Goal: Transaction & Acquisition: Download file/media

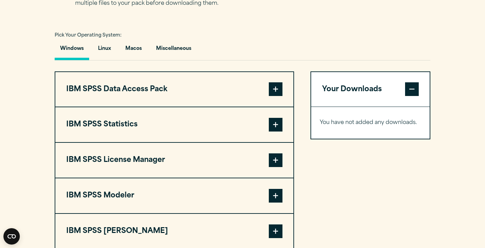
scroll to position [476, 0]
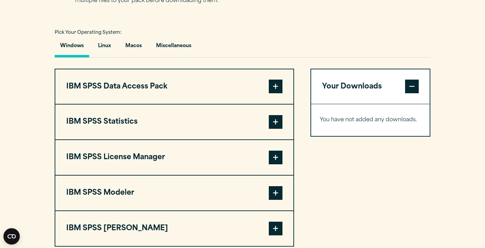
click at [278, 129] on span at bounding box center [276, 122] width 14 height 14
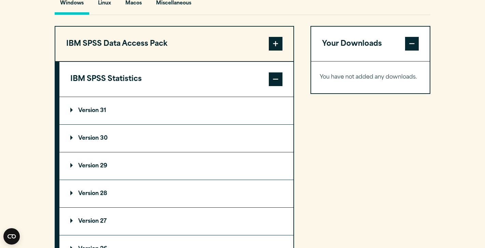
scroll to position [528, 0]
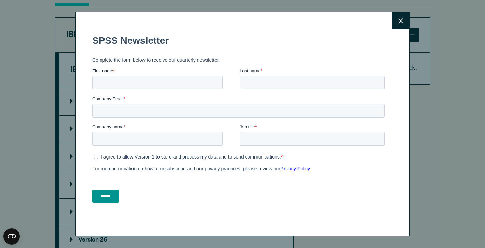
click at [402, 22] on icon at bounding box center [400, 20] width 5 height 5
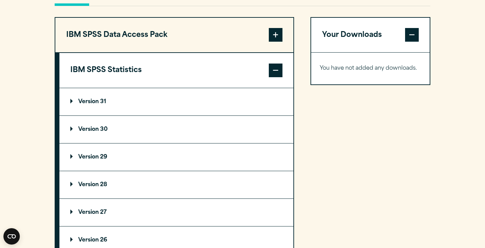
click at [73, 171] on summary "Version 29" at bounding box center [176, 156] width 234 height 27
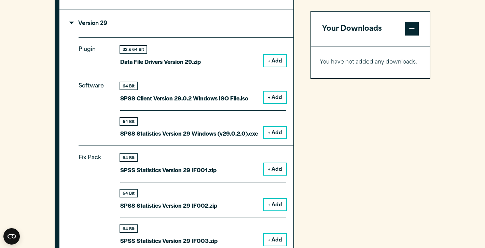
scroll to position [664, 0]
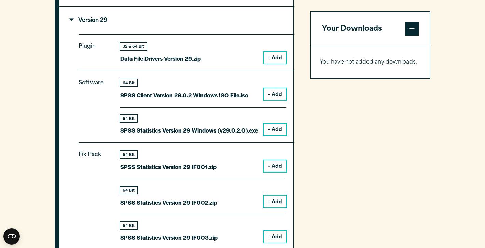
click at [276, 135] on button "+ Add" at bounding box center [275, 130] width 23 height 12
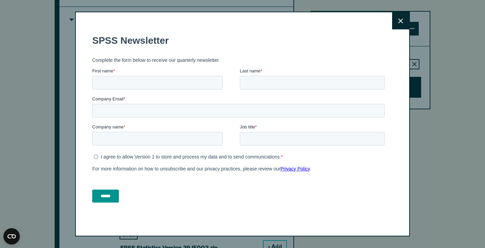
click at [397, 22] on button "Close" at bounding box center [400, 20] width 17 height 17
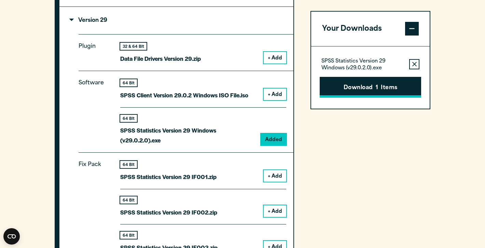
click at [363, 90] on button "Download 1 Items" at bounding box center [370, 87] width 101 height 21
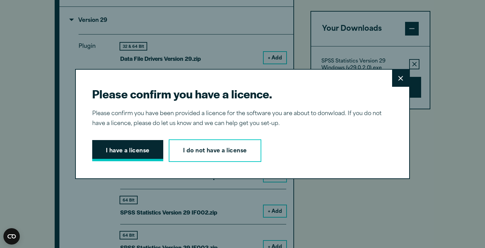
click at [133, 151] on button "I have a license" at bounding box center [127, 150] width 71 height 21
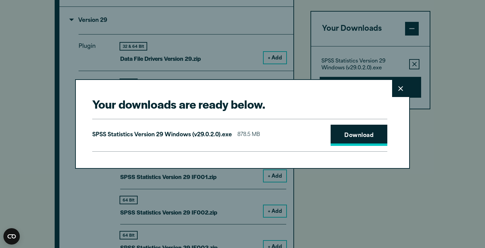
click at [358, 141] on link "Download" at bounding box center [359, 135] width 57 height 21
click at [293, 143] on div "SPSS Statistics Version 29 Windows (v29.0.2.0).exe 878.5 MB Download" at bounding box center [239, 135] width 295 height 33
click at [398, 91] on icon at bounding box center [400, 88] width 5 height 5
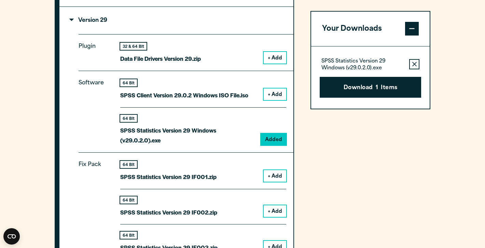
click at [410, 30] on span at bounding box center [412, 29] width 14 height 14
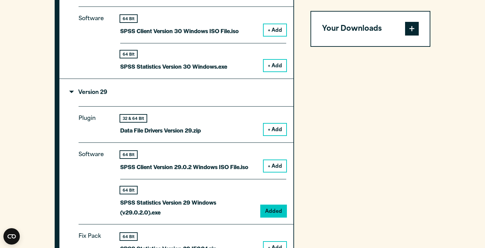
click at [276, 71] on button "+ Add" at bounding box center [275, 66] width 23 height 12
click at [403, 30] on button "Your Downloads" at bounding box center [370, 29] width 119 height 35
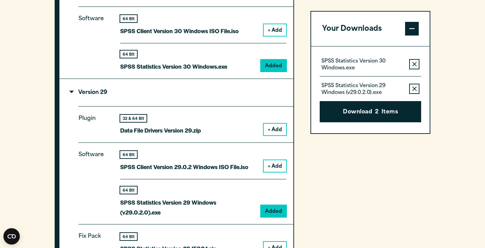
click at [413, 87] on icon "button" at bounding box center [414, 89] width 4 height 5
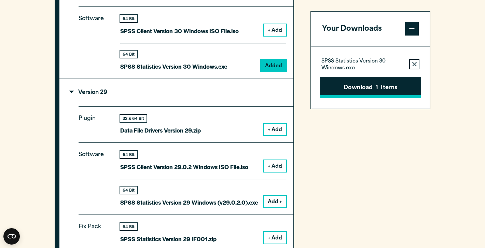
click at [373, 90] on button "Download 1 Items" at bounding box center [370, 87] width 101 height 21
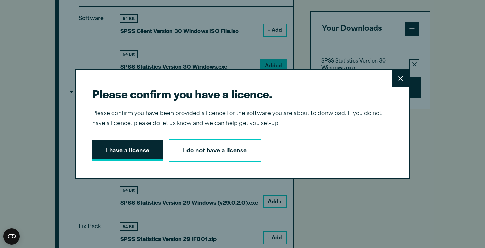
click at [120, 150] on button "I have a license" at bounding box center [127, 150] width 71 height 21
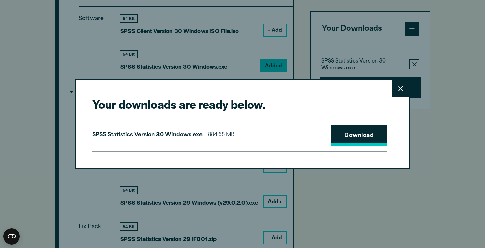
click at [365, 134] on link "Download" at bounding box center [359, 135] width 57 height 21
click at [275, 98] on h2 "Your downloads are ready below." at bounding box center [239, 103] width 295 height 15
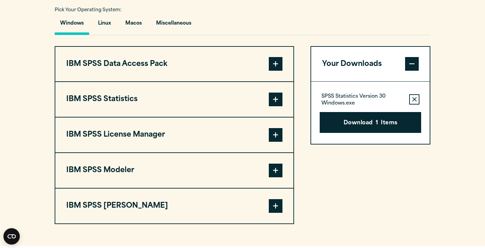
scroll to position [498, 0]
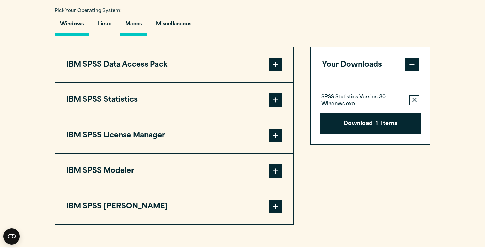
click at [137, 36] on button "Macos" at bounding box center [133, 25] width 27 height 19
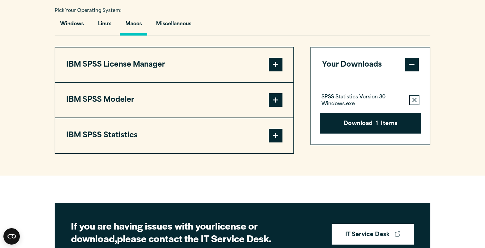
click at [278, 142] on span at bounding box center [276, 136] width 14 height 14
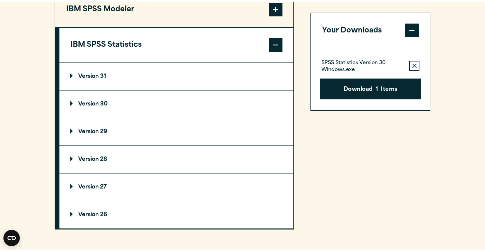
scroll to position [593, 0]
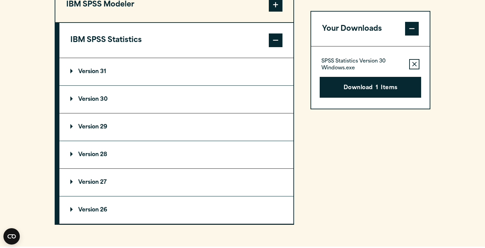
click at [78, 102] on p "Version 30" at bounding box center [88, 99] width 37 height 5
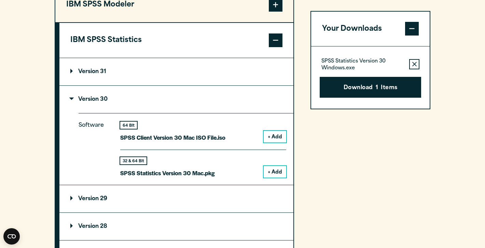
click at [274, 178] on button "+ Add" at bounding box center [275, 172] width 23 height 12
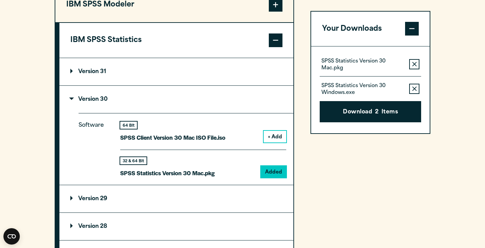
click at [415, 87] on icon "button" at bounding box center [414, 89] width 4 height 5
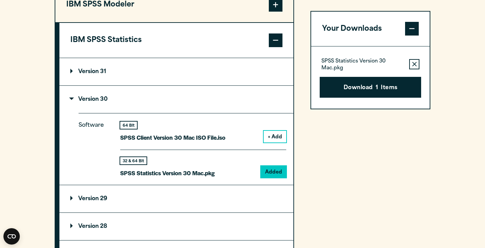
click at [346, 182] on div "Your Downloads SPSS Statistics Version 30 Mac.pkg Remove this item from your so…" at bounding box center [371, 123] width 120 height 345
click at [368, 86] on button "Download 1 Items" at bounding box center [370, 87] width 101 height 21
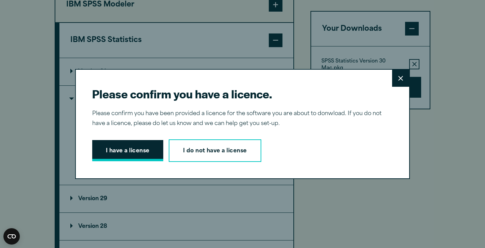
click at [121, 154] on button "I have a license" at bounding box center [127, 150] width 71 height 21
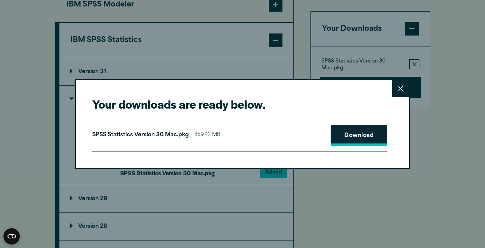
click at [361, 140] on link "Download" at bounding box center [359, 135] width 57 height 21
